Goal: Transaction & Acquisition: Download file/media

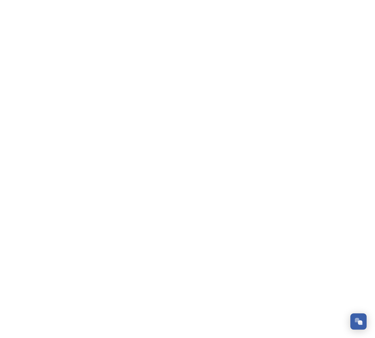
scroll to position [90, 0]
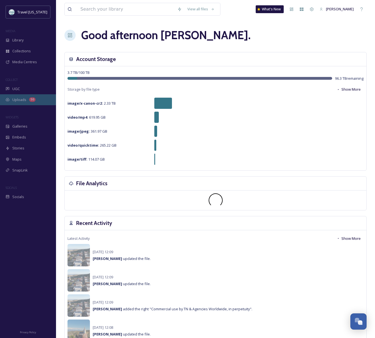
click at [21, 99] on span "Uploads" at bounding box center [19, 99] width 14 height 5
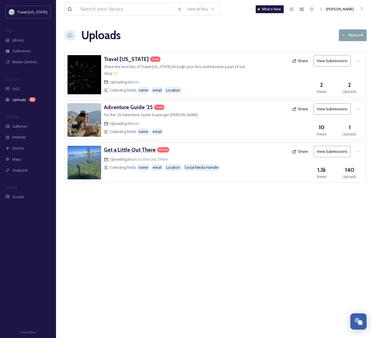
click at [118, 150] on h3 "Get a Little Out There" at bounding box center [130, 149] width 52 height 7
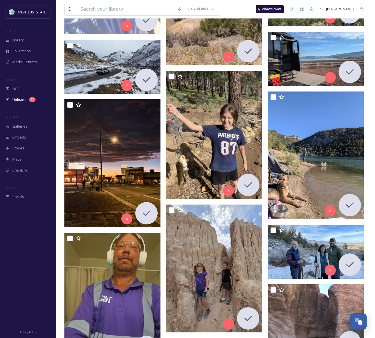
scroll to position [4591, 0]
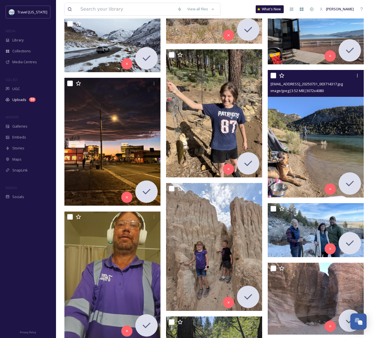
click at [318, 113] on img at bounding box center [316, 134] width 96 height 128
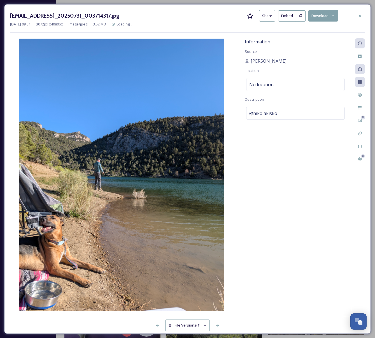
click at [330, 18] on button "Download" at bounding box center [323, 15] width 30 height 11
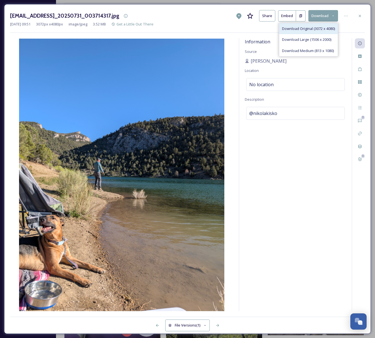
click at [309, 28] on span "Download Original (3072 x 4080)" at bounding box center [308, 28] width 53 height 5
